Goal: Find contact information: Find contact information

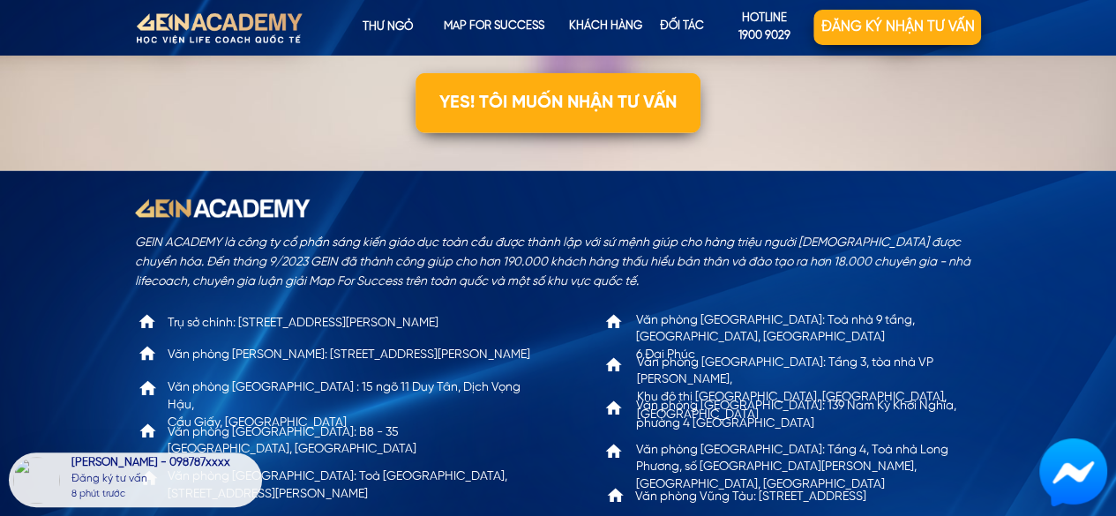
scroll to position [5726, 0]
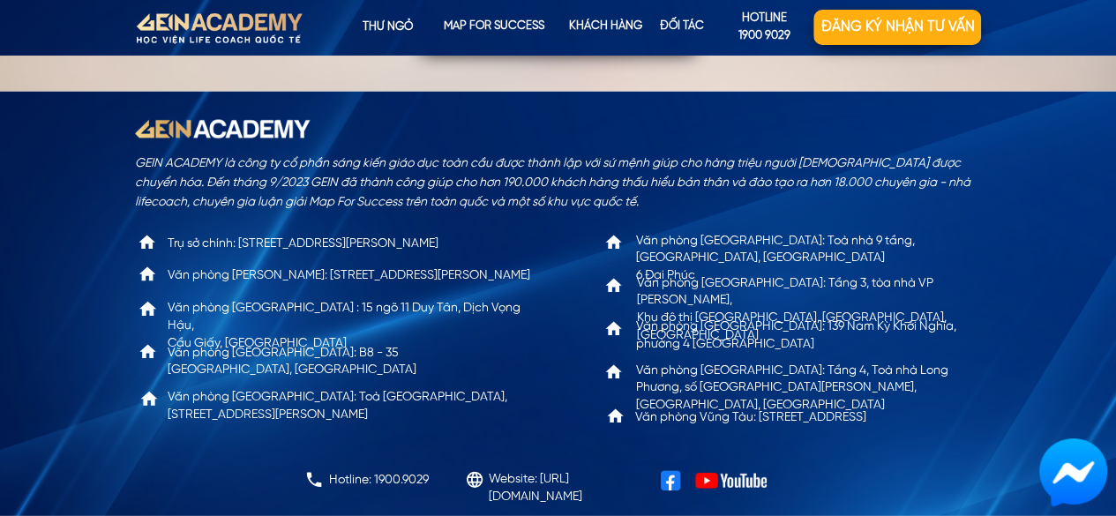
drag, startPoint x: 236, startPoint y: 248, endPoint x: 508, endPoint y: 244, distance: 271.8
click at [508, 244] on p "Trụ sở chính: [STREET_ADDRESS][PERSON_NAME]" at bounding box center [345, 245] width 355 height 18
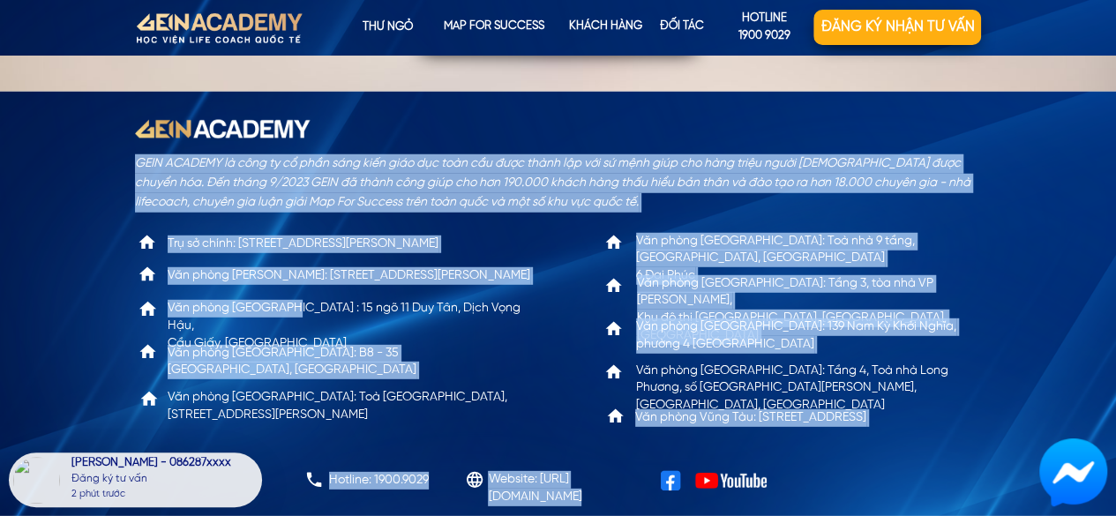
drag, startPoint x: 279, startPoint y: 304, endPoint x: 476, endPoint y: 336, distance: 200.2
click at [478, 337] on div "GEIN ACADEMY là công ty cổ phần sáng kiến giáo dục toàn cầu được thành lập với …" at bounding box center [558, 304] width 847 height 424
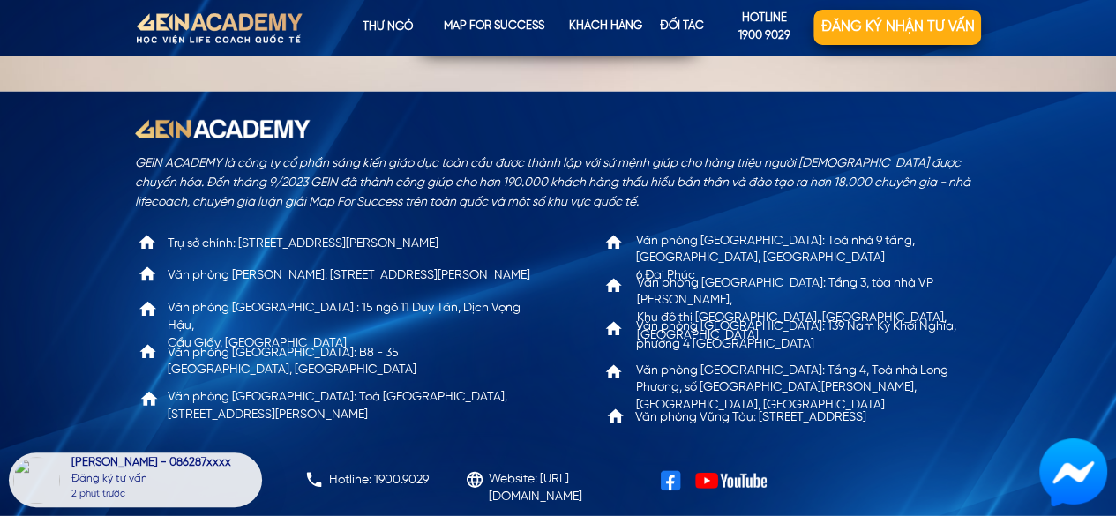
click at [476, 335] on div "GEIN ACADEMY là công ty cổ phần sáng kiến giáo dục toàn cầu được thành lập với …" at bounding box center [558, 304] width 847 height 424
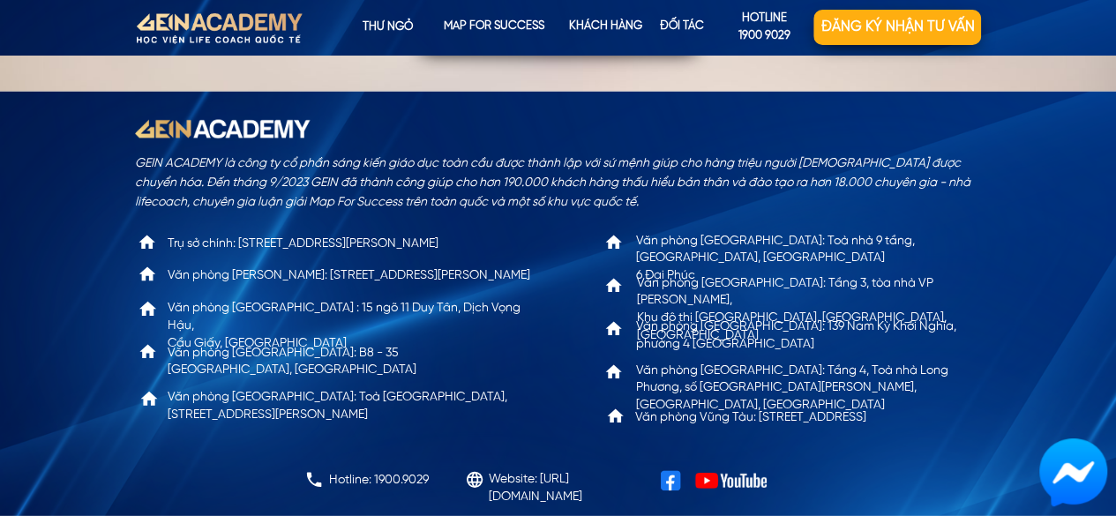
drag, startPoint x: 240, startPoint y: 243, endPoint x: 506, endPoint y: 242, distance: 266.4
click at [506, 242] on p "Trụ sở chính: [STREET_ADDRESS][PERSON_NAME]" at bounding box center [345, 245] width 355 height 18
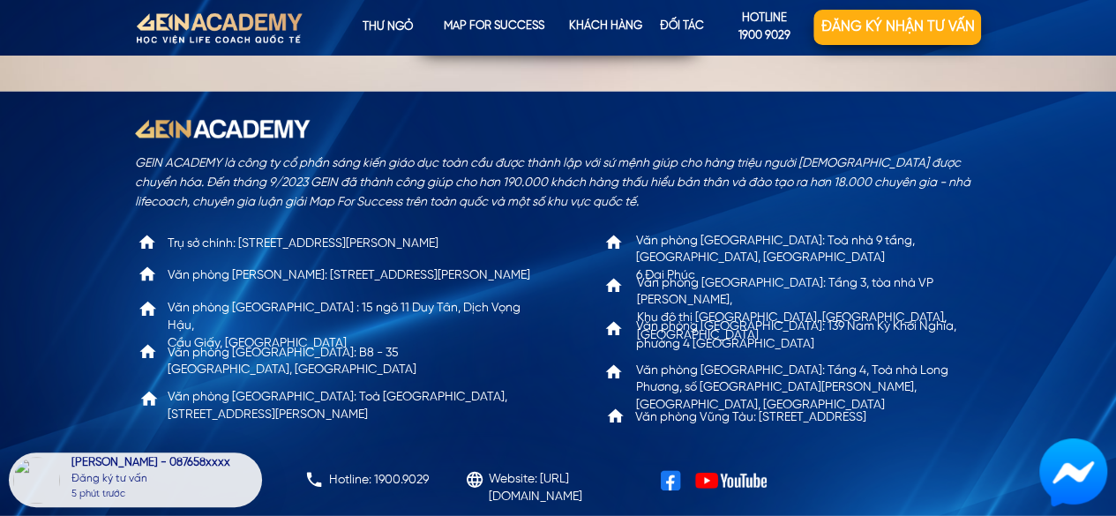
copy p "85 [PERSON_NAME], Dịch Vọng, [GEOGRAPHIC_DATA], [GEOGRAPHIC_DATA]"
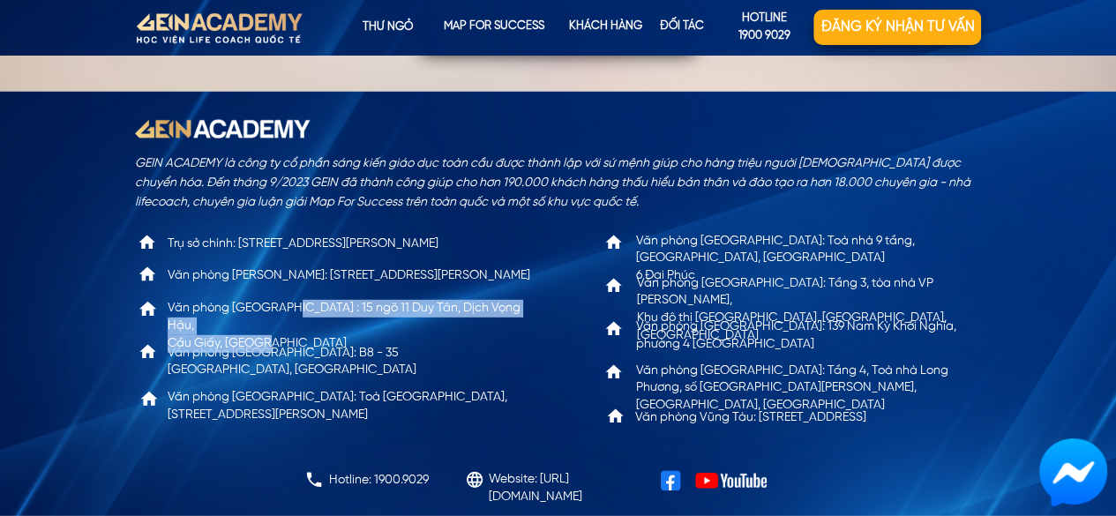
drag, startPoint x: 279, startPoint y: 311, endPoint x: 363, endPoint y: 333, distance: 87.5
click at [363, 333] on p "Văn phòng [GEOGRAPHIC_DATA] : 15 ngõ 11 Duy Tân, Dịch Vọng Hậu, [GEOGRAPHIC_DAT…" at bounding box center [351, 326] width 367 height 52
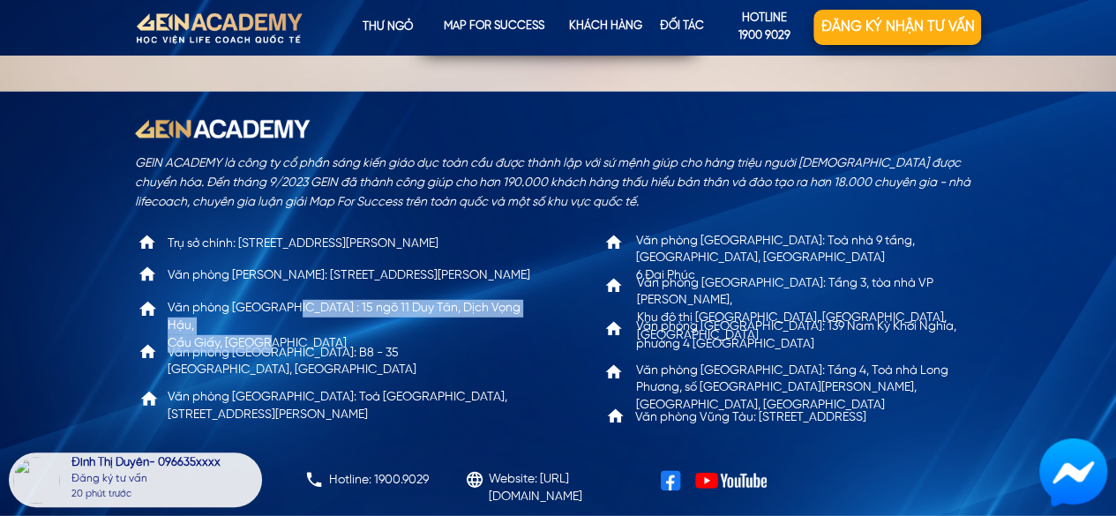
copy p "15 ngõ 11 Duy Tân, Dịch Vọng Hậu, [GEOGRAPHIC_DATA], [GEOGRAPHIC_DATA]"
